Goal: Task Accomplishment & Management: Complete application form

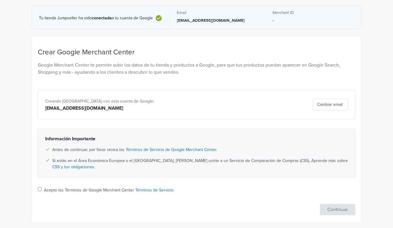
scroll to position [32, 0]
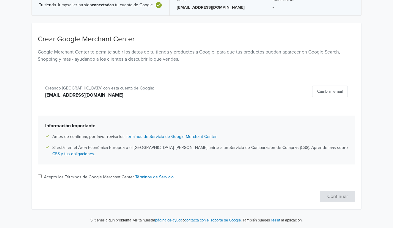
click at [38, 176] on input "Acepto los Términos de Google Merchant Center Términos de Servicio" at bounding box center [40, 176] width 4 height 4
checkbox input "true"
click at [333, 195] on button "Continuar" at bounding box center [337, 196] width 35 height 11
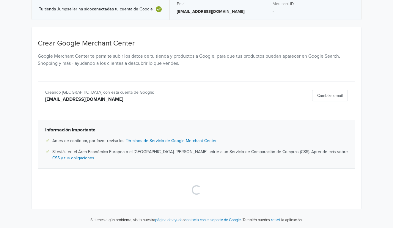
scroll to position [27, 0]
select select "cl"
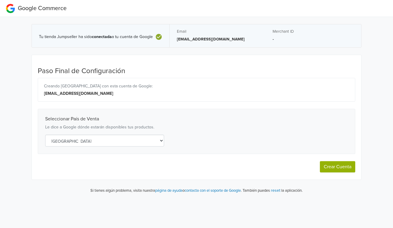
scroll to position [0, 0]
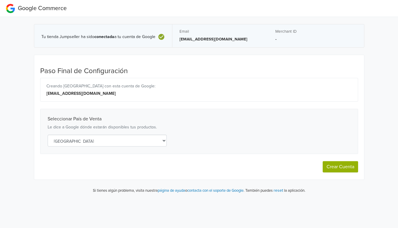
click at [334, 166] on button "Crear Cuenta" at bounding box center [340, 166] width 35 height 11
select select "cl"
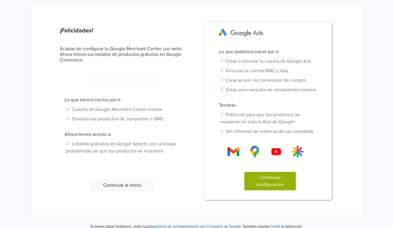
scroll to position [57, 0]
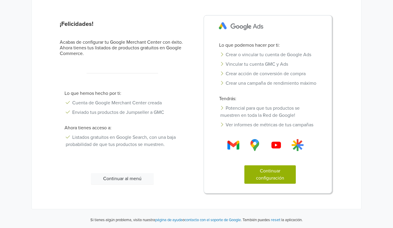
click at [263, 172] on button "Continuar configuración" at bounding box center [270, 174] width 51 height 18
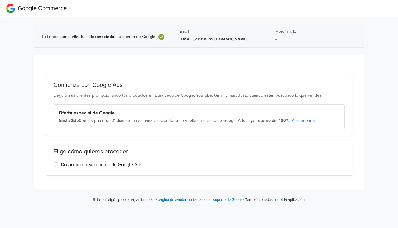
click at [61, 165] on label "Crear una nueva cuenta de Google Ads" at bounding box center [102, 164] width 82 height 7
click at [0, 0] on input "Crear una nueva cuenta de Google Ads" at bounding box center [0, 0] width 0 height 0
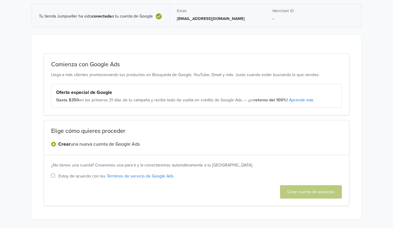
scroll to position [31, 0]
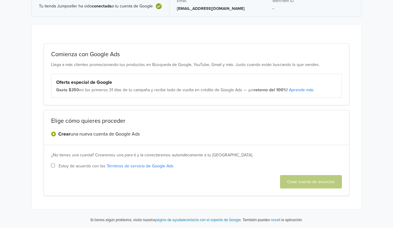
click at [52, 165] on input "Estoy de acuerdo con los Términos de servicio de Google Ads" at bounding box center [53, 166] width 4 height 4
checkbox input "true"
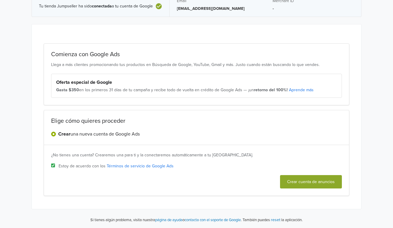
click at [325, 179] on button "Crear cuenta de anuncios" at bounding box center [311, 181] width 62 height 13
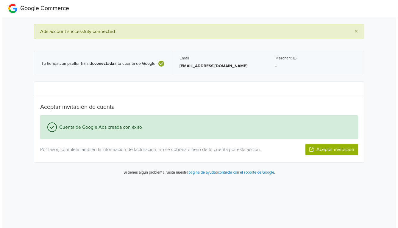
scroll to position [0, 0]
click at [335, 150] on button "Aceptar invitación" at bounding box center [331, 149] width 53 height 11
